Goal: Transaction & Acquisition: Subscribe to service/newsletter

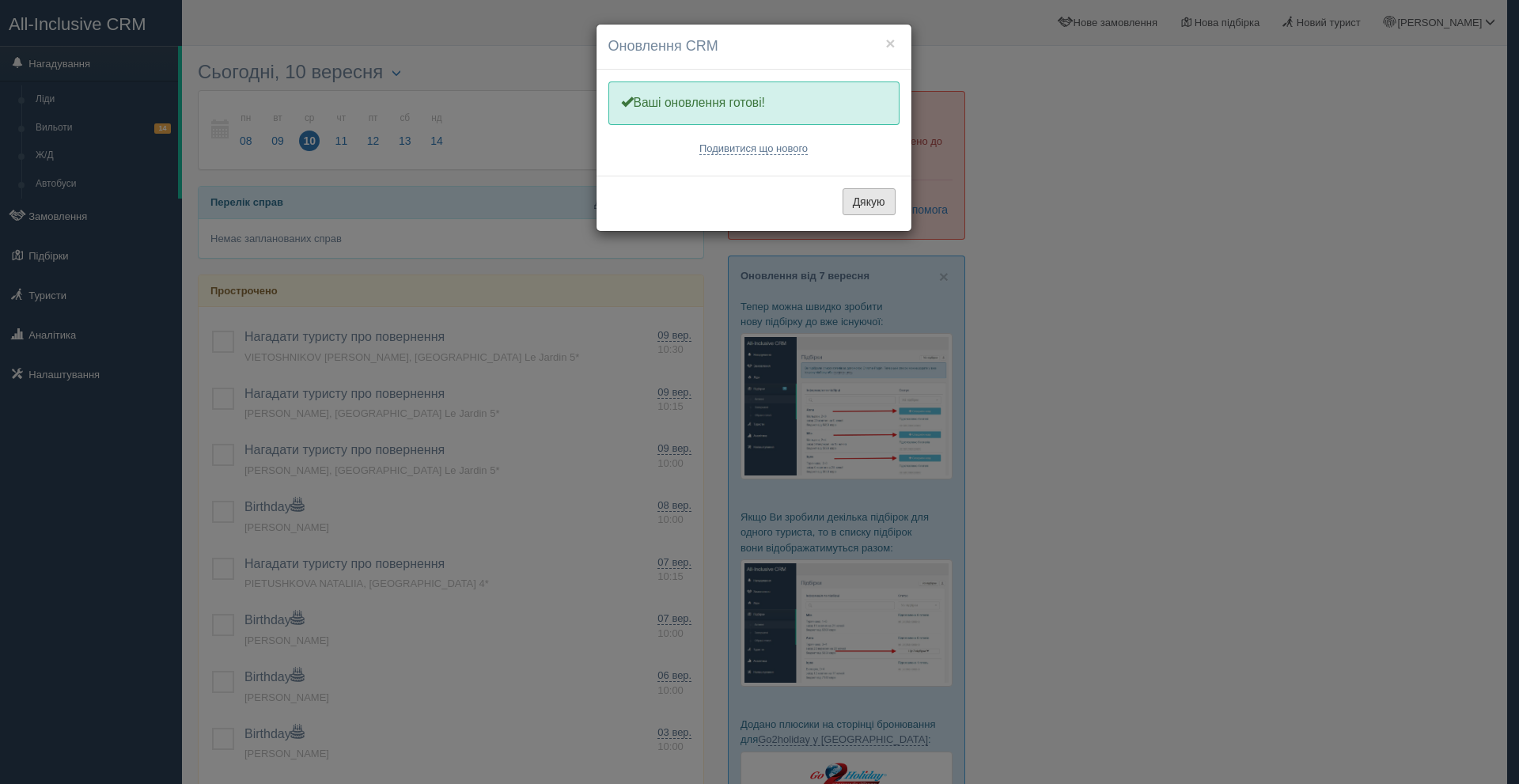
click at [861, 204] on button "Дякую" at bounding box center [869, 202] width 53 height 27
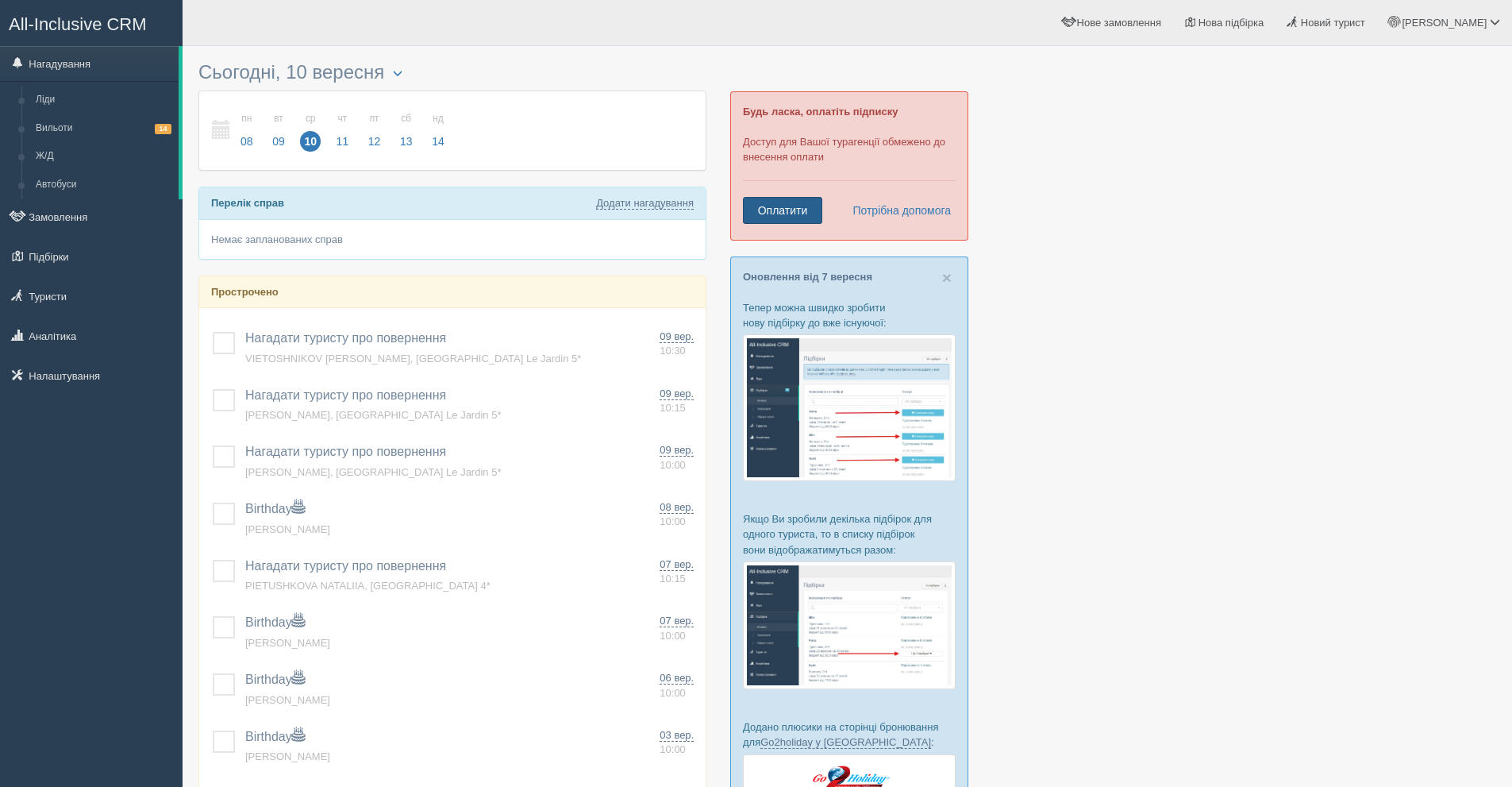
click at [801, 200] on link "Оплатити" at bounding box center [783, 210] width 80 height 27
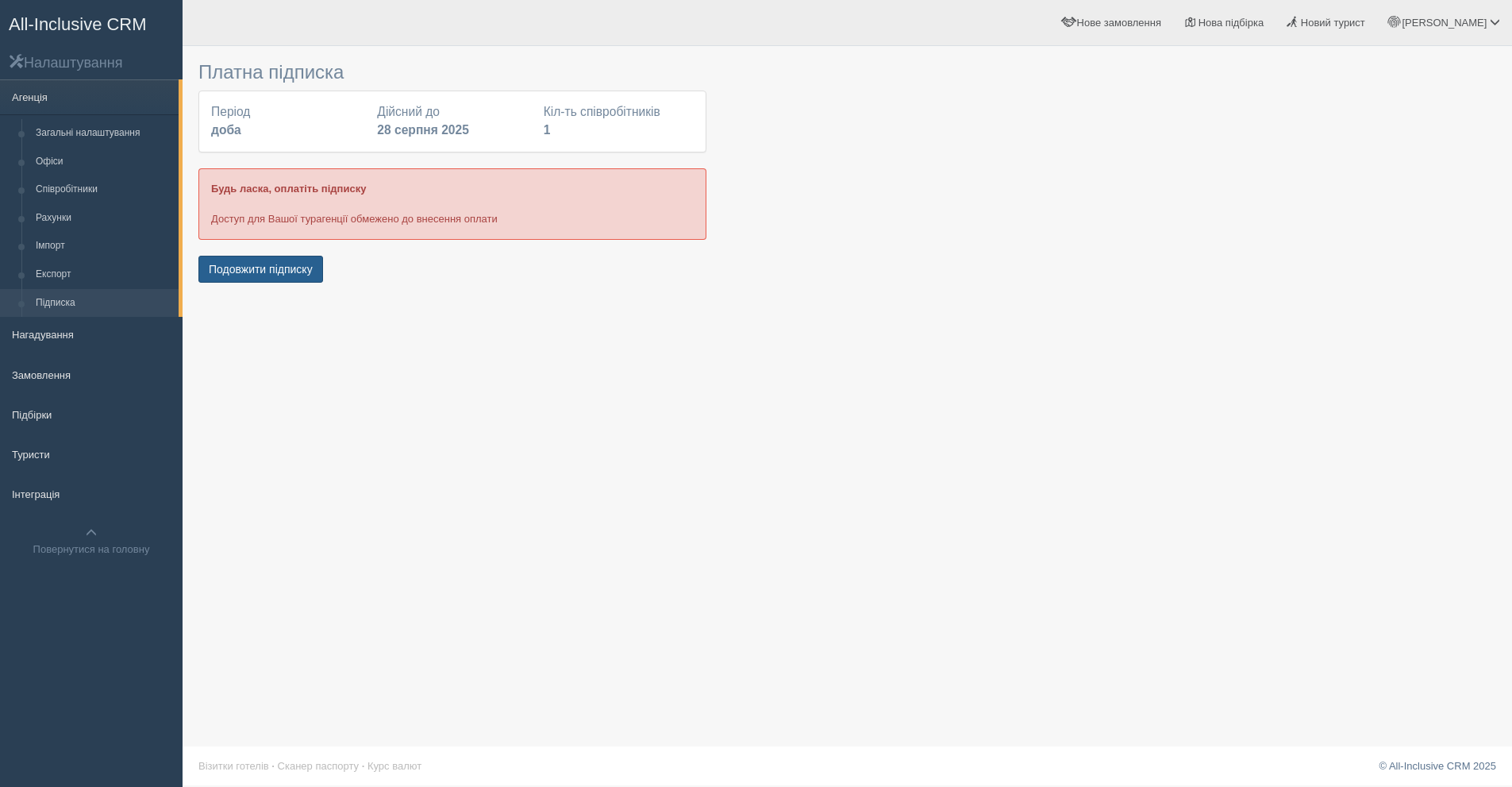
click at [298, 276] on button "Подовжити підписку" at bounding box center [261, 269] width 124 height 27
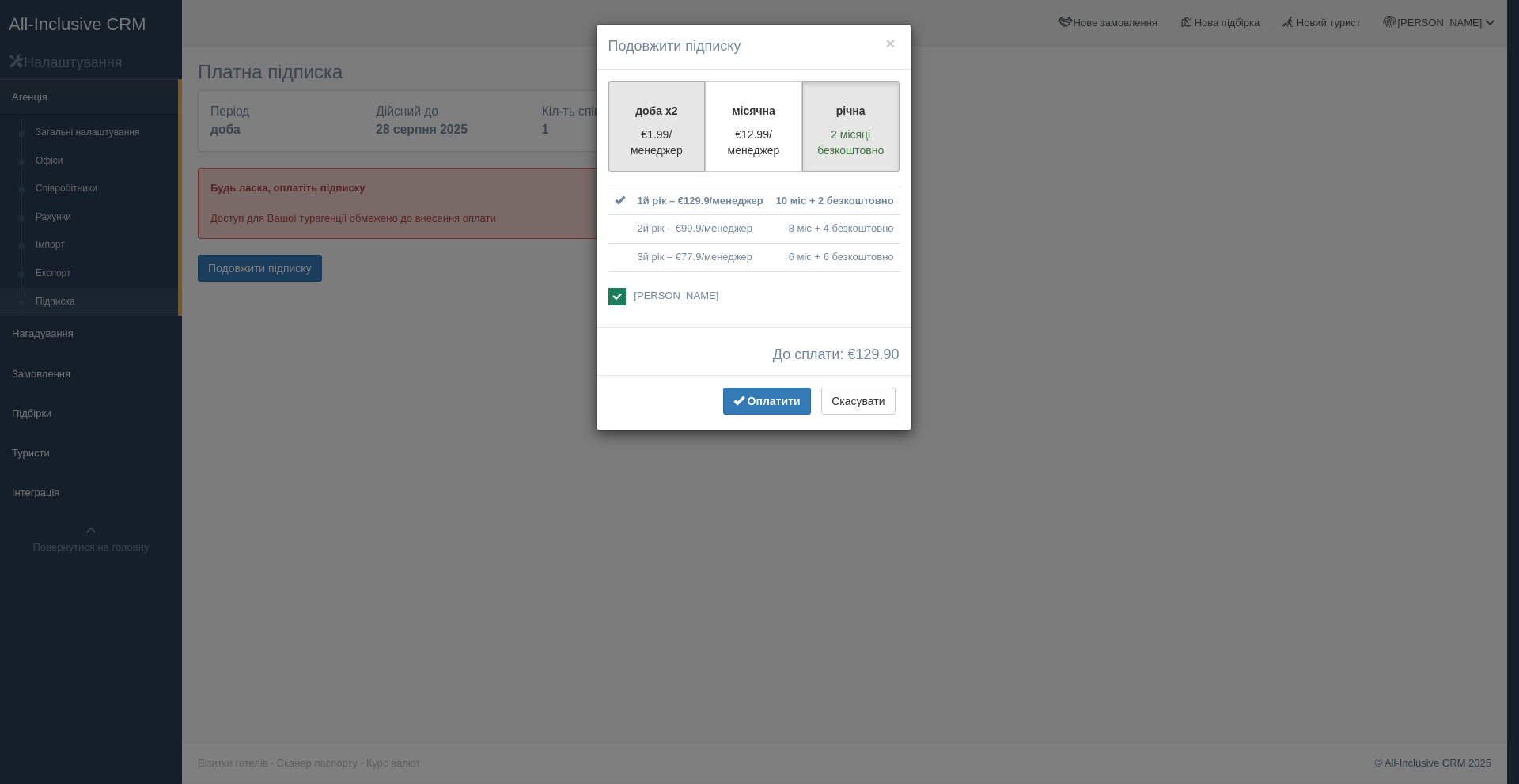
click at [645, 111] on p "доба x2" at bounding box center [656, 110] width 77 height 16
radio input "true"
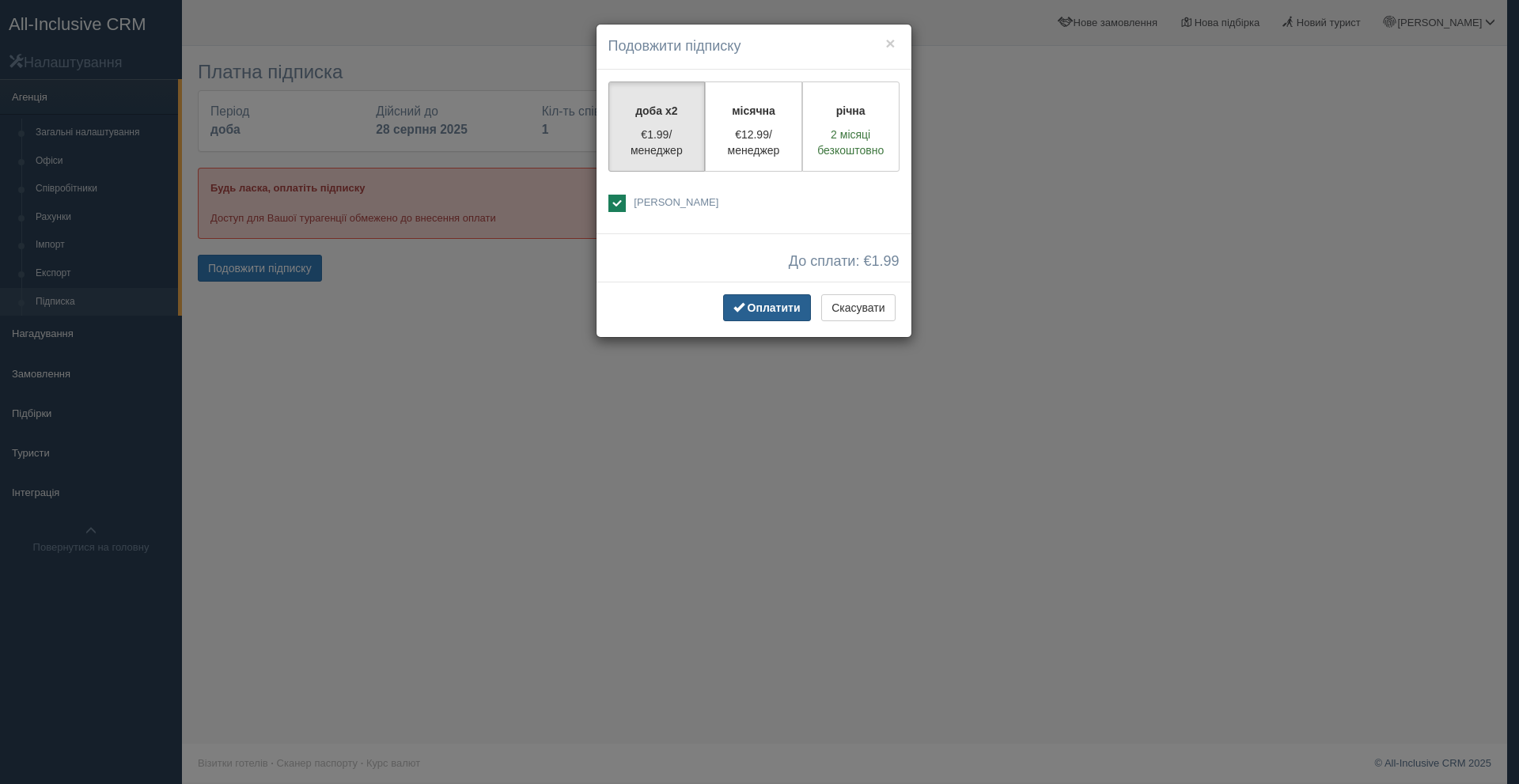
click at [761, 312] on span "Оплатити" at bounding box center [774, 307] width 53 height 13
